Goal: Task Accomplishment & Management: Use online tool/utility

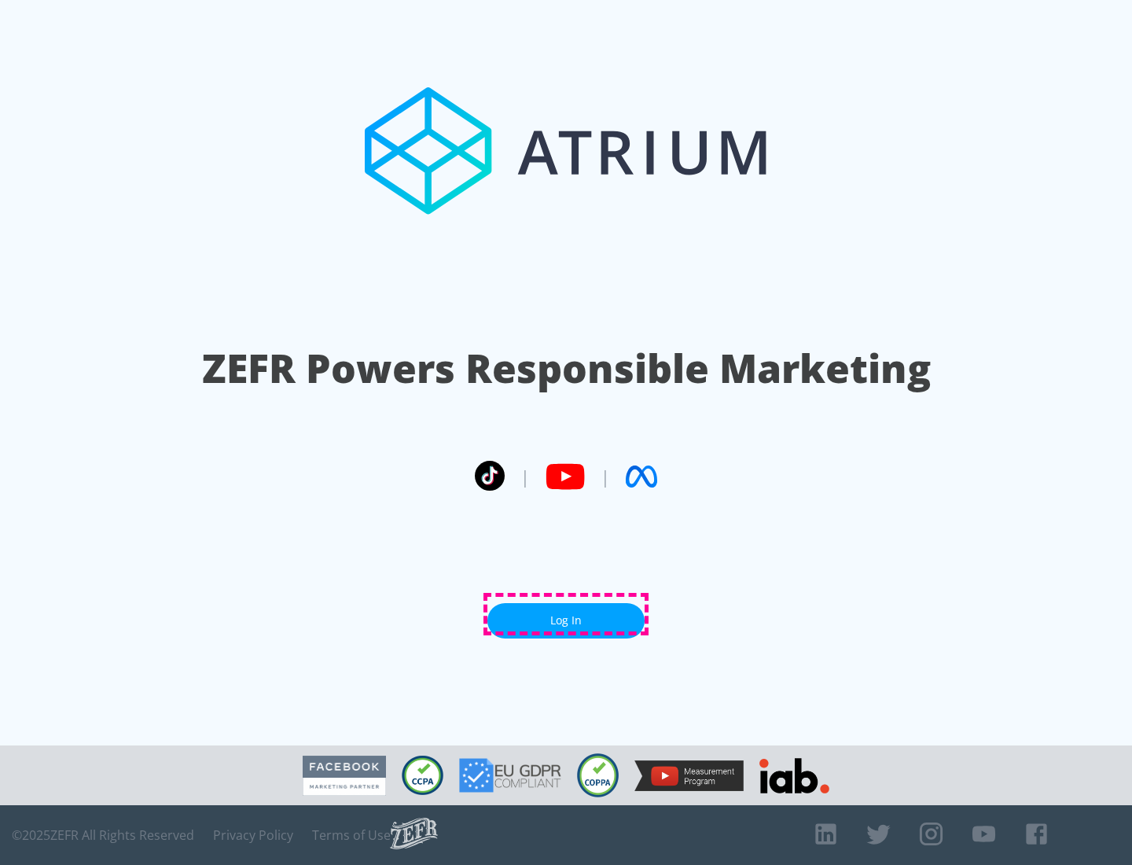
click at [566, 614] on link "Log In" at bounding box center [566, 620] width 157 height 35
